Goal: Obtain resource: Download file/media

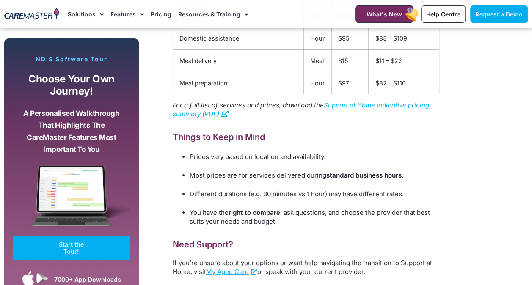
scroll to position [1523, 0]
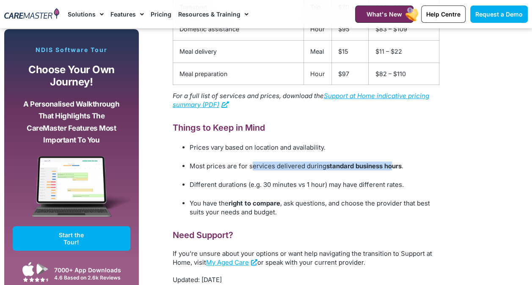
drag, startPoint x: 252, startPoint y: 165, endPoint x: 390, endPoint y: 164, distance: 138.7
click at [390, 164] on p "Most prices are for services delivered during standard business hours ." at bounding box center [314, 166] width 250 height 9
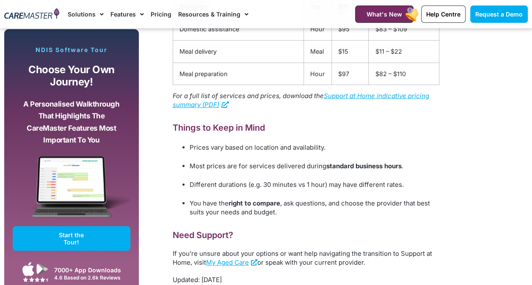
drag, startPoint x: 390, startPoint y: 164, endPoint x: 338, endPoint y: 173, distance: 52.8
click at [338, 173] on ul "Prices vary based on location and availability. Most prices are for services de…" at bounding box center [306, 179] width 266 height 75
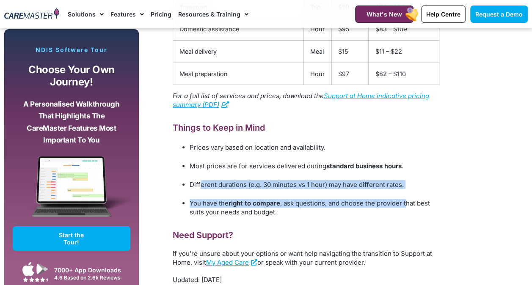
drag, startPoint x: 200, startPoint y: 181, endPoint x: 408, endPoint y: 206, distance: 210.0
click at [408, 206] on ul "Prices vary based on location and availability. Most prices are for services de…" at bounding box center [306, 179] width 266 height 75
drag, startPoint x: 408, startPoint y: 206, endPoint x: 371, endPoint y: 206, distance: 36.8
click at [371, 206] on p "You have the right to compare , ask questions, and choose the provider that bes…" at bounding box center [314, 208] width 250 height 18
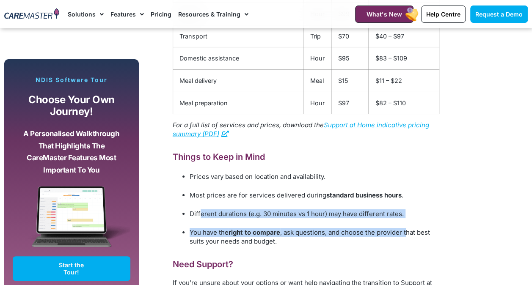
scroll to position [1480, 0]
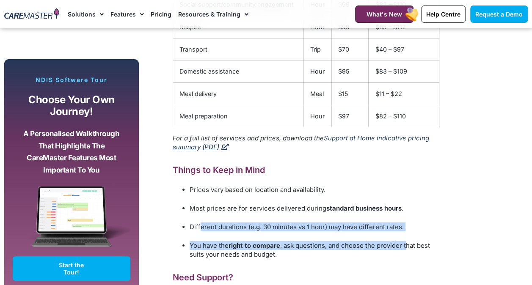
click at [329, 137] on link "Support at Home indicative pricing summary (PDF)" at bounding box center [301, 142] width 256 height 17
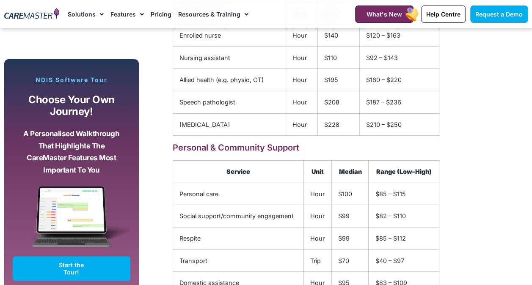
scroll to position [1354, 0]
